Goal: Task Accomplishment & Management: Manage account settings

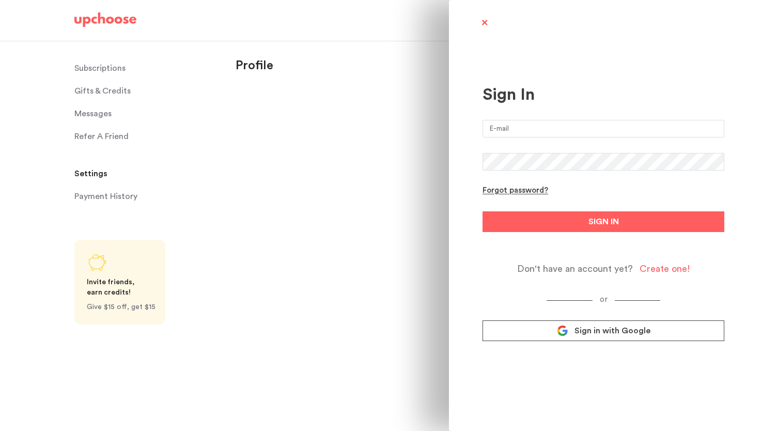
click at [561, 333] on icon at bounding box center [562, 330] width 11 height 11
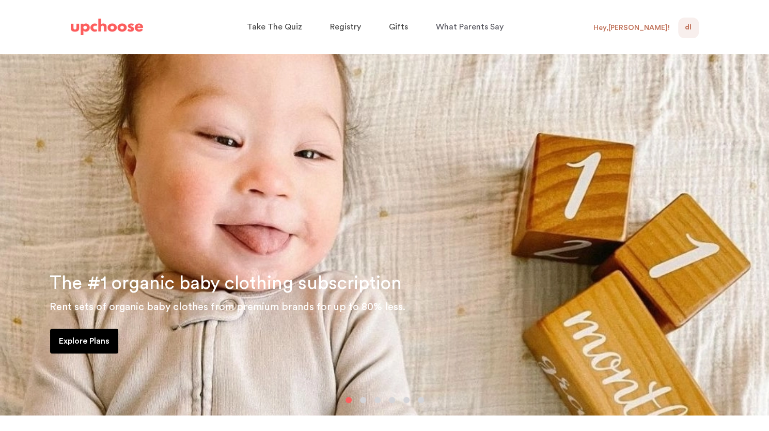
click at [688, 28] on span "DL" at bounding box center [688, 28] width 7 height 12
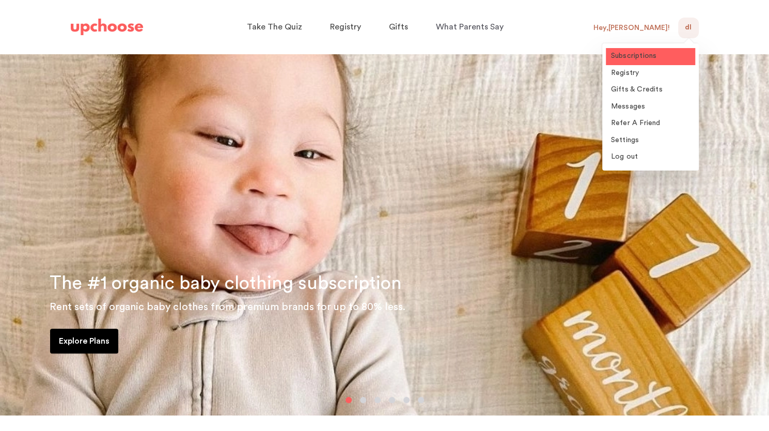
click at [643, 61] on link "Subscriptions" at bounding box center [650, 56] width 89 height 17
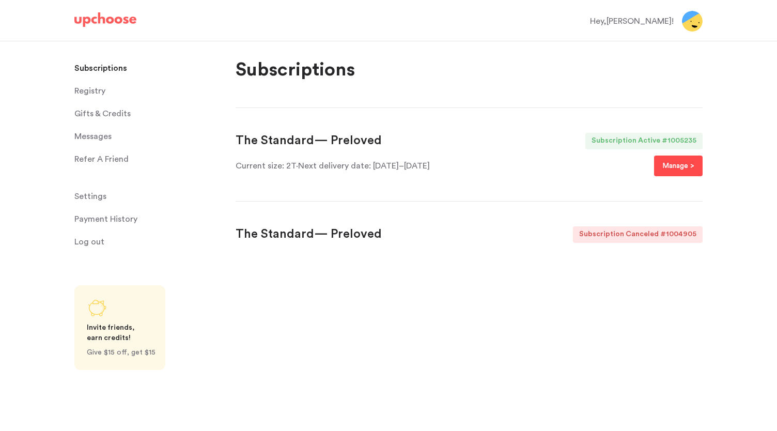
click at [694, 172] on button "Manage >" at bounding box center [678, 166] width 49 height 21
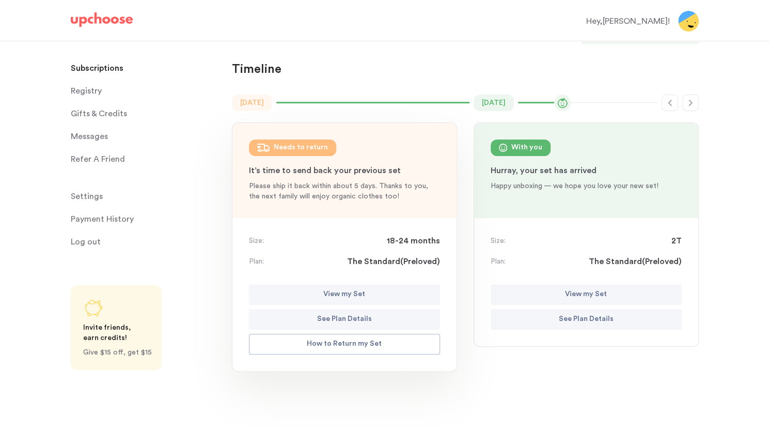
scroll to position [59, 0]
click at [361, 319] on p "See Plan Details" at bounding box center [344, 319] width 55 height 12
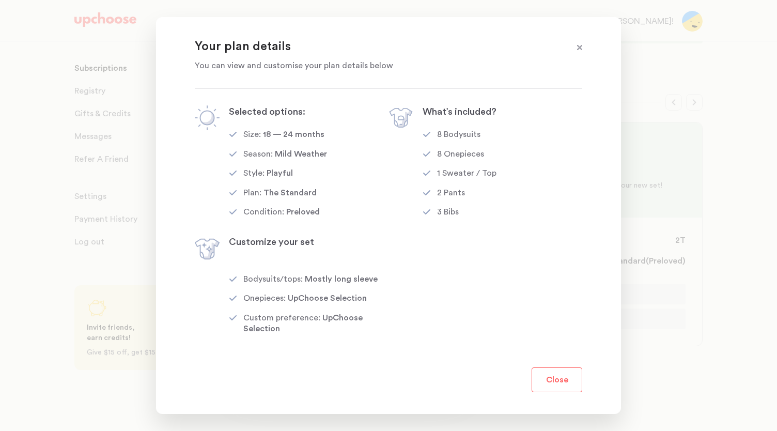
click at [548, 370] on button "Close" at bounding box center [557, 379] width 51 height 25
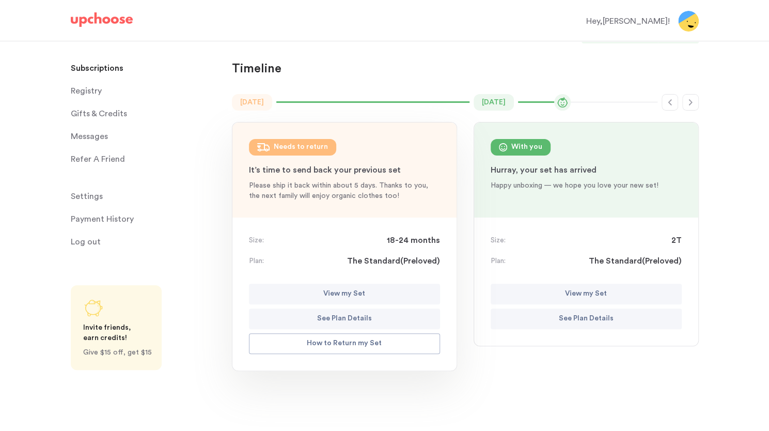
click at [357, 185] on p "Please ship it back within about 5 days. Thanks to you, the next family will en…" at bounding box center [344, 190] width 191 height 21
click at [335, 147] on div "Mar 2025 Needs to return : 18-24 mon" at bounding box center [344, 147] width 191 height 17
click at [559, 330] on div "Size: 2T Plan: The Standard ( Preloved ) View my Set See Plan Details" at bounding box center [586, 282] width 224 height 128
click at [555, 326] on button "See Plan Details" at bounding box center [586, 318] width 191 height 21
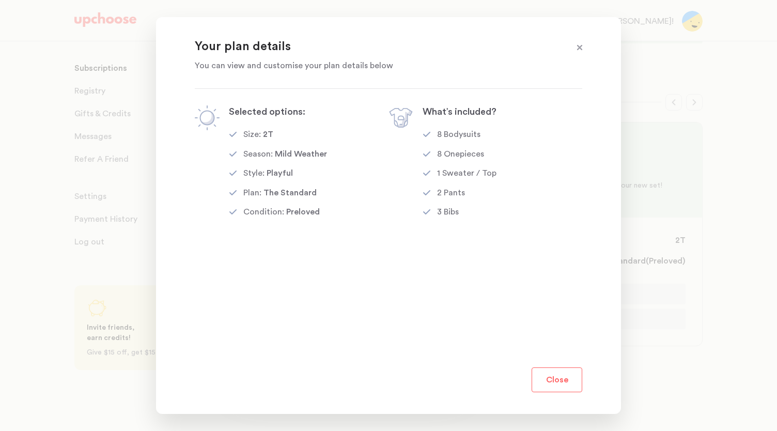
click at [558, 377] on button "Close" at bounding box center [557, 379] width 51 height 25
